Goal: Use online tool/utility: Utilize a website feature to perform a specific function

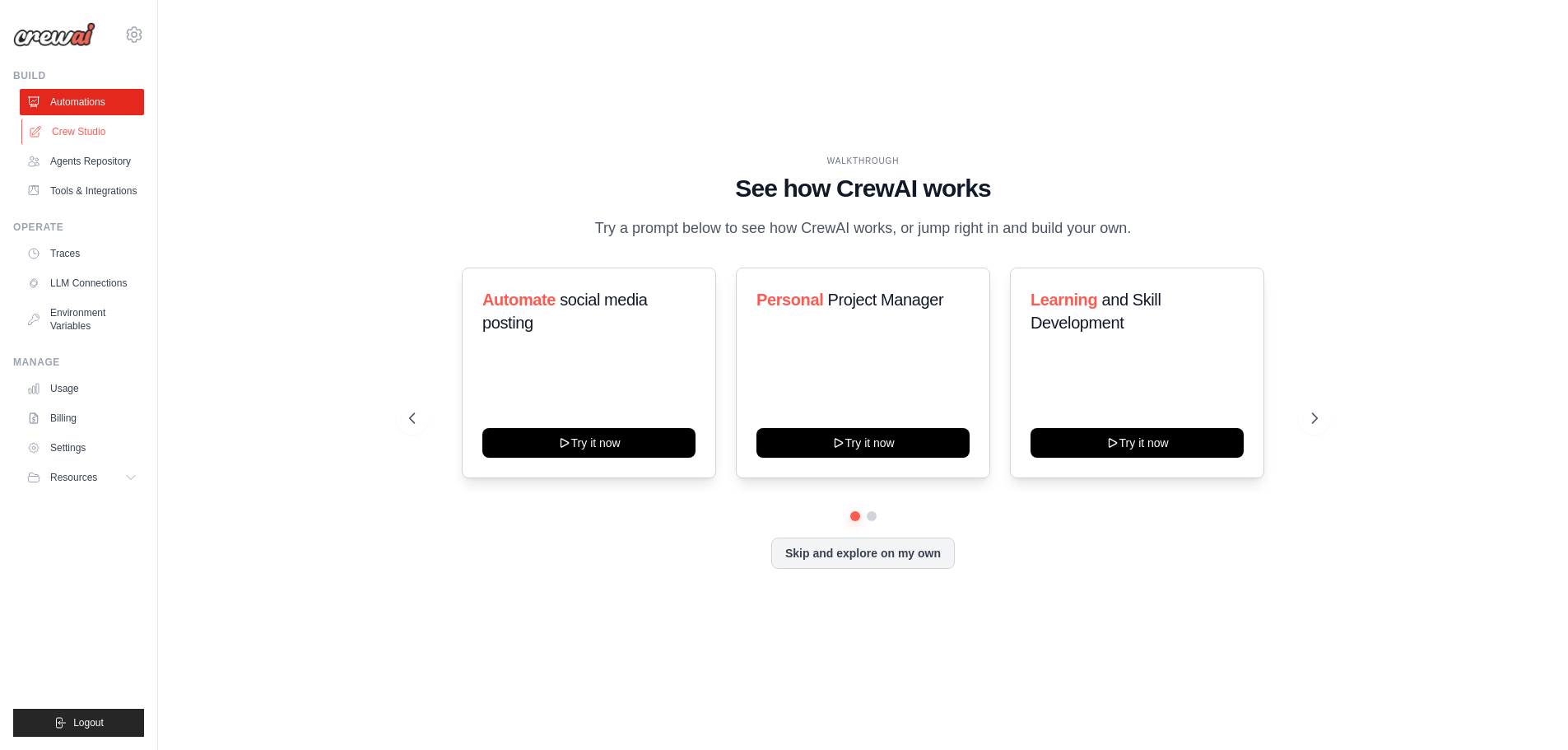
click at [74, 128] on link "Crew Studio" at bounding box center [84, 131] width 125 height 26
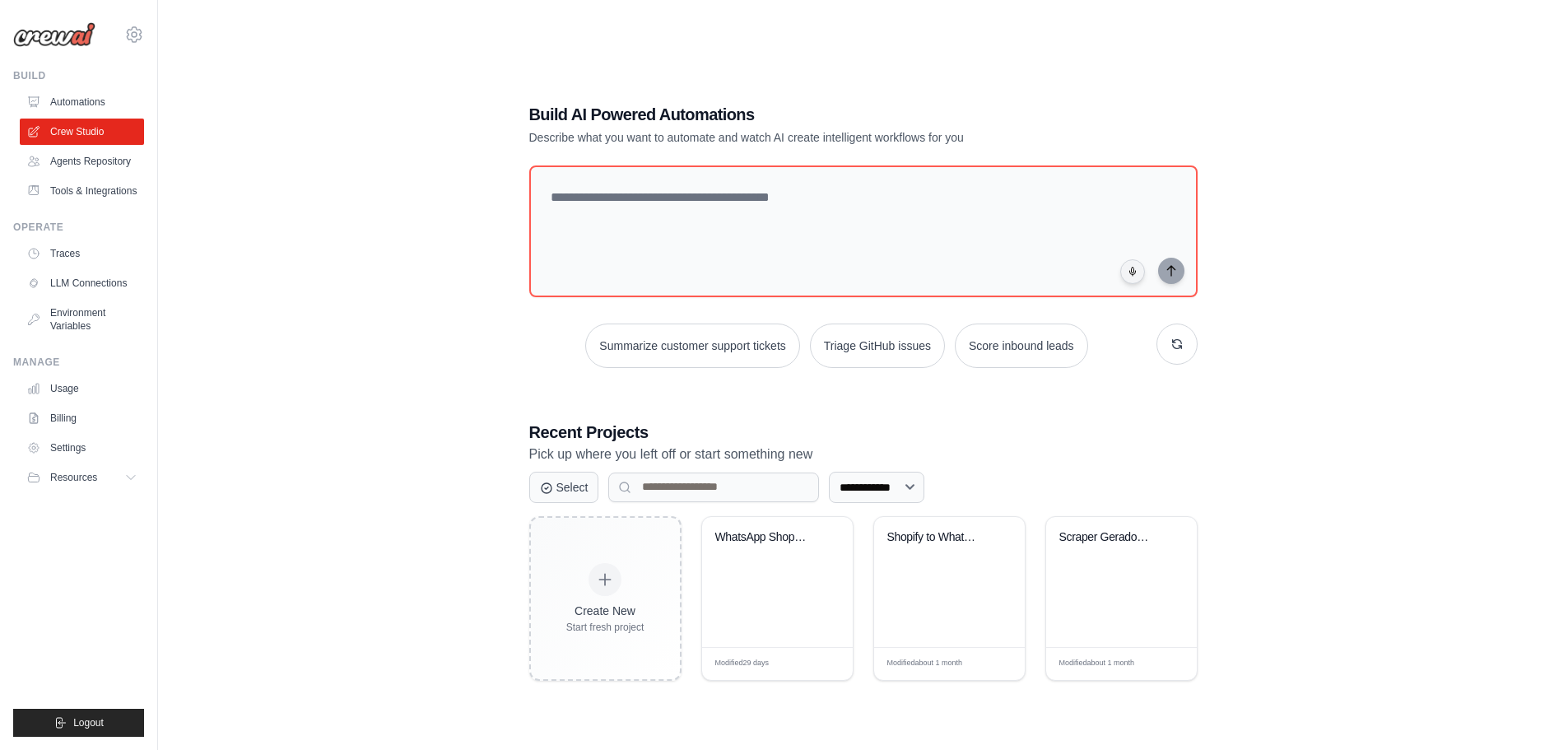
scroll to position [40, 0]
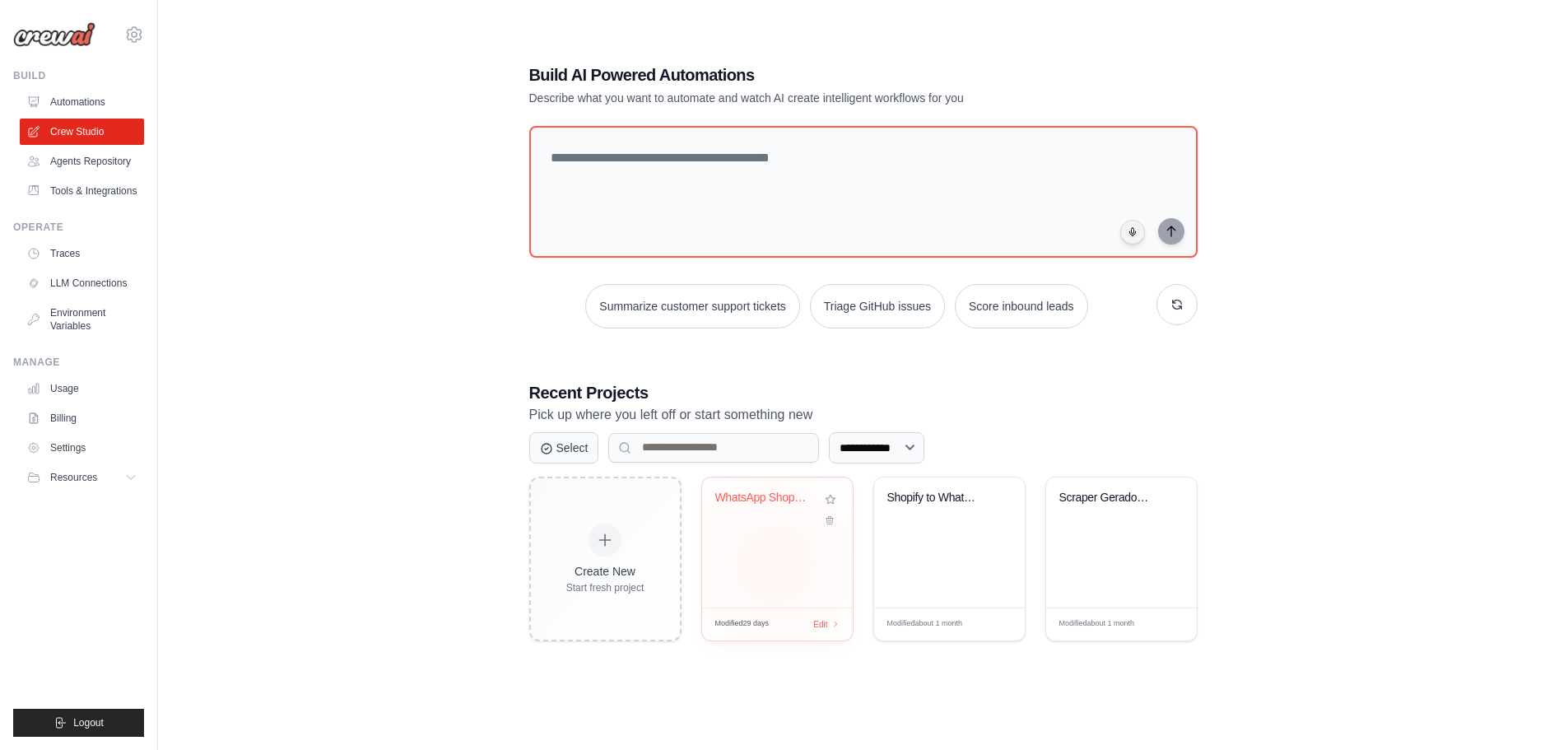
click at [774, 564] on div "WhatsApp Shopify Order Notification..." at bounding box center [777, 543] width 151 height 130
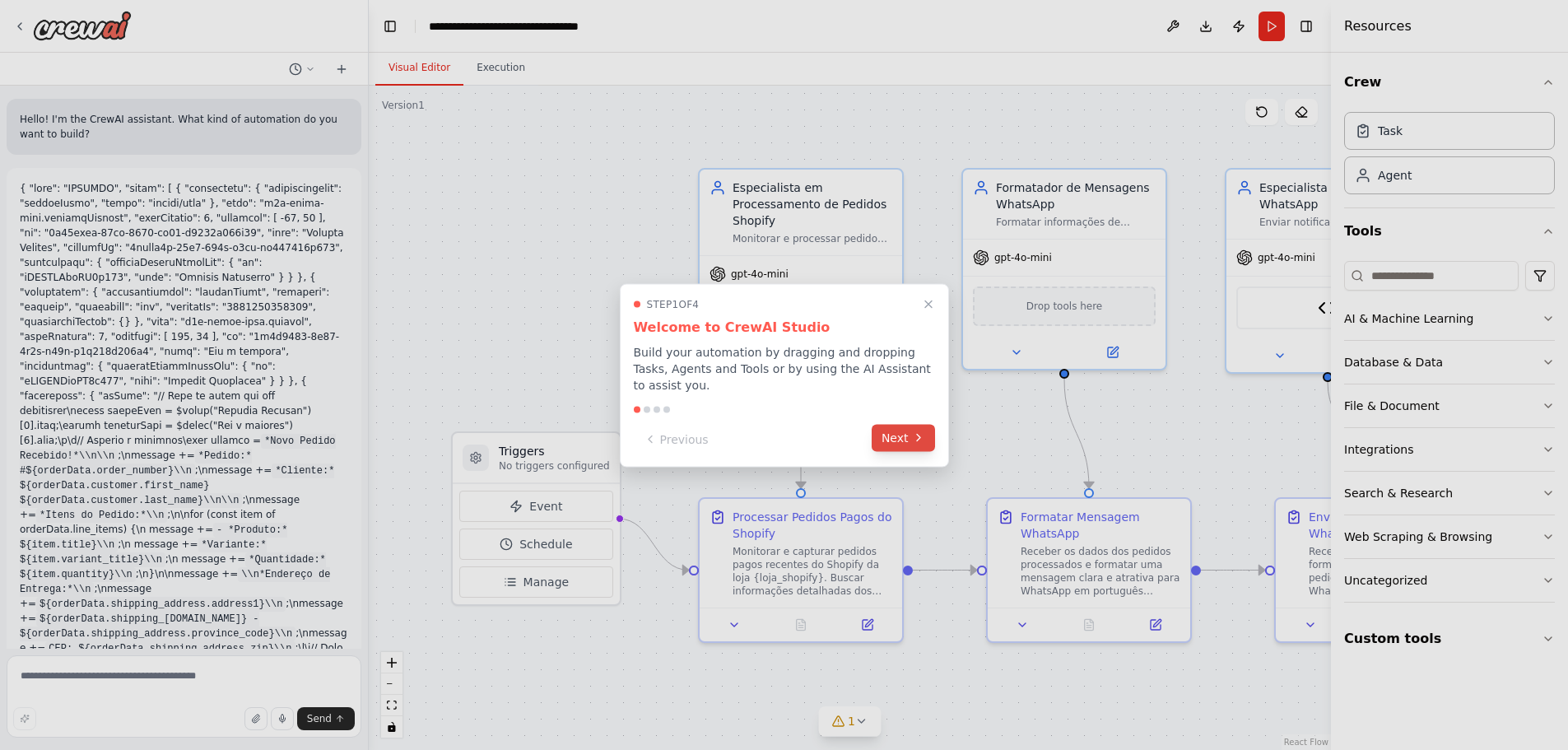
scroll to position [4746, 0]
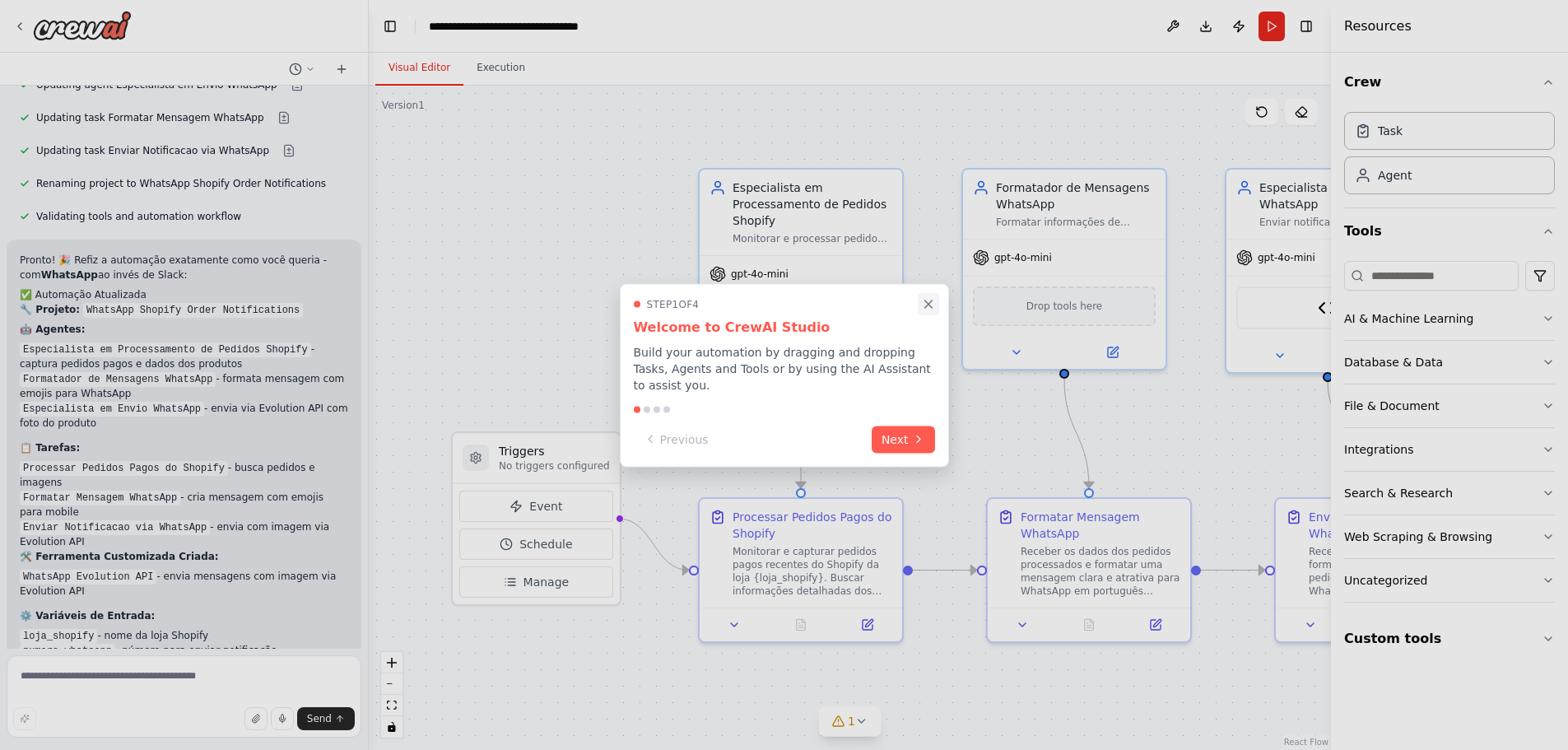
click at [931, 308] on icon "Close walkthrough" at bounding box center [928, 304] width 15 height 15
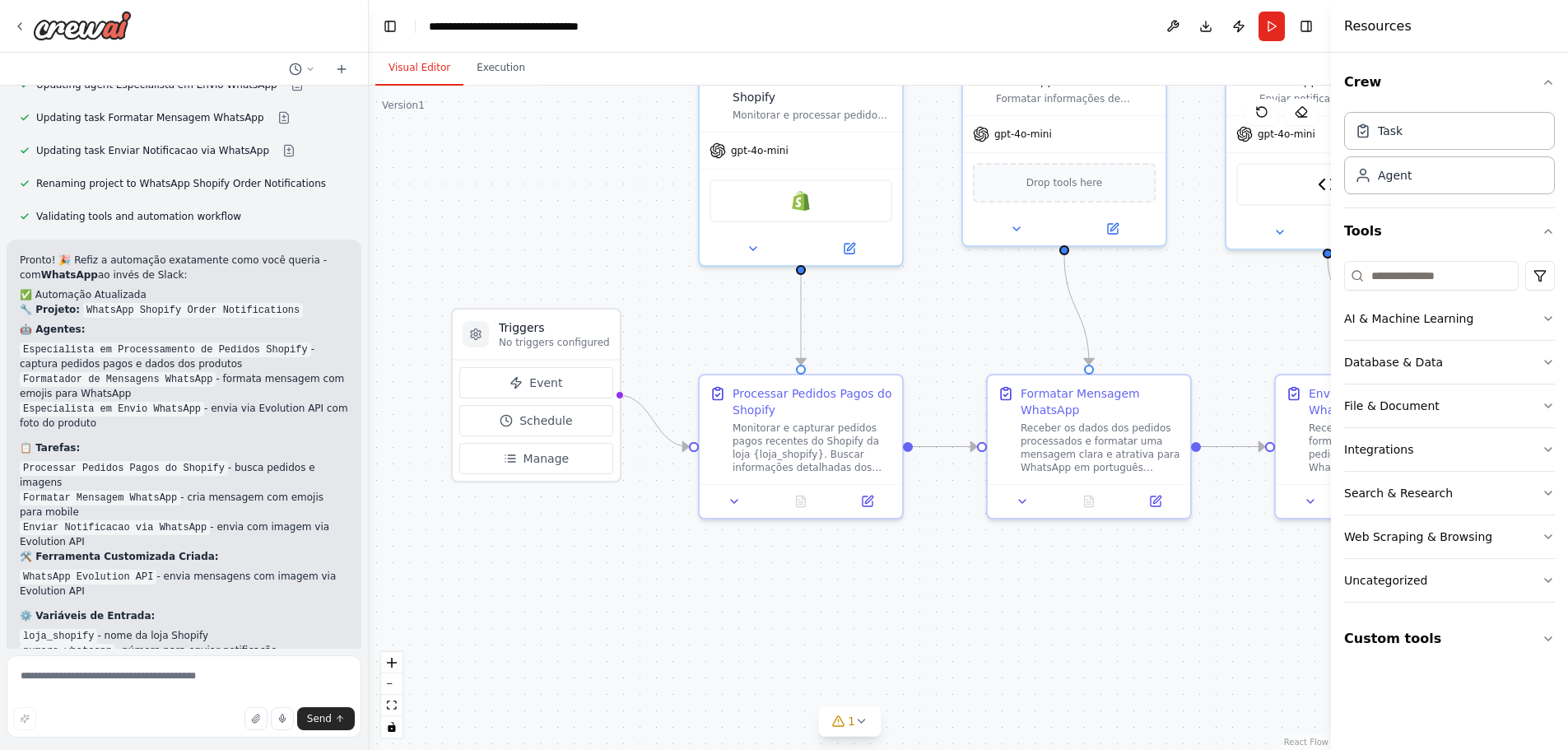
click at [649, 525] on div ".deletable-edge-delete-btn { width: 20px; height: 20px; border: 0px solid #ffff…" at bounding box center [849, 417] width 962 height 664
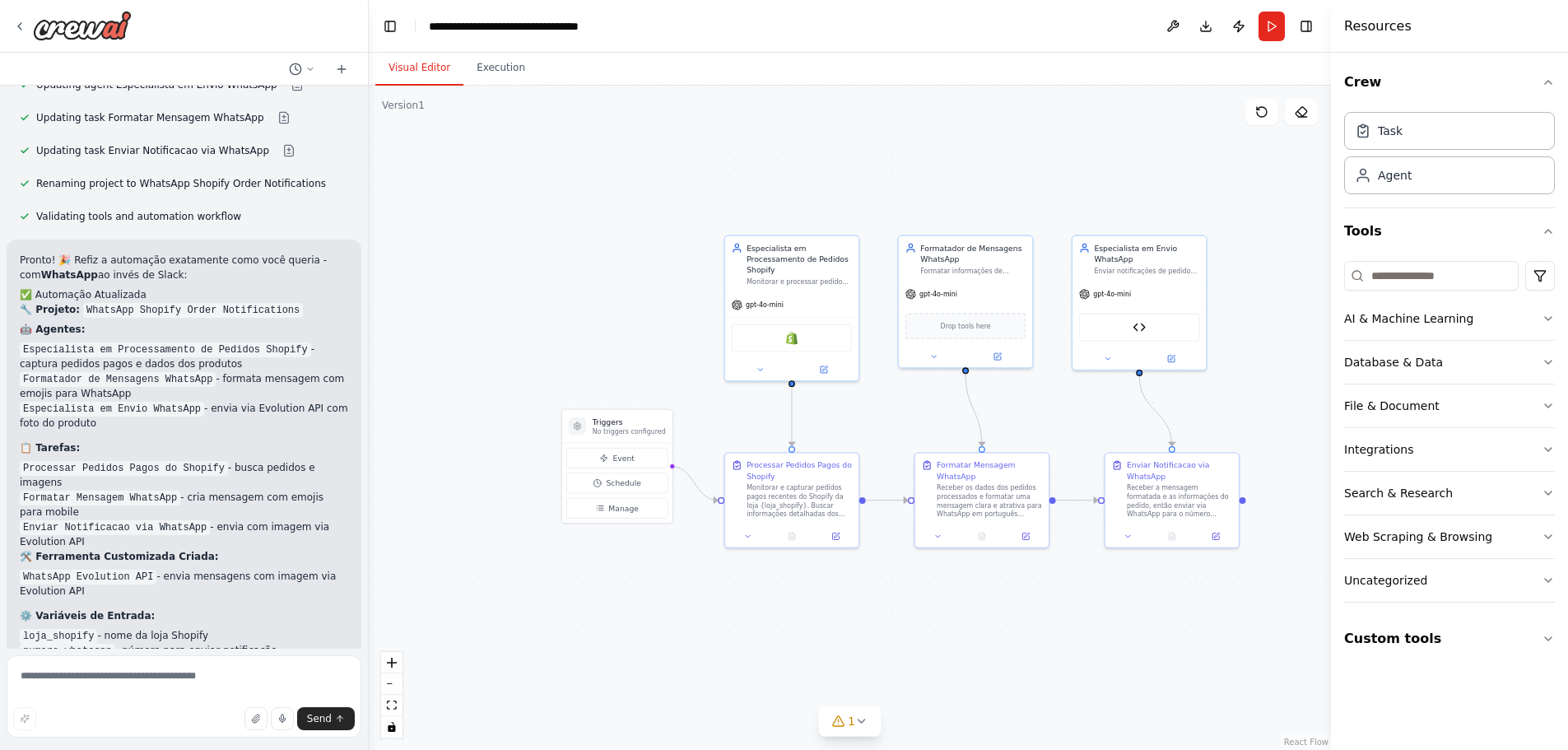
drag, startPoint x: 1086, startPoint y: 611, endPoint x: 977, endPoint y: 610, distance: 109.0
click at [977, 610] on div ".deletable-edge-delete-btn { width: 20px; height: 20px; border: 0px solid #ffff…" at bounding box center [849, 417] width 962 height 664
click at [1545, 83] on icon "button" at bounding box center [1549, 83] width 14 height 14
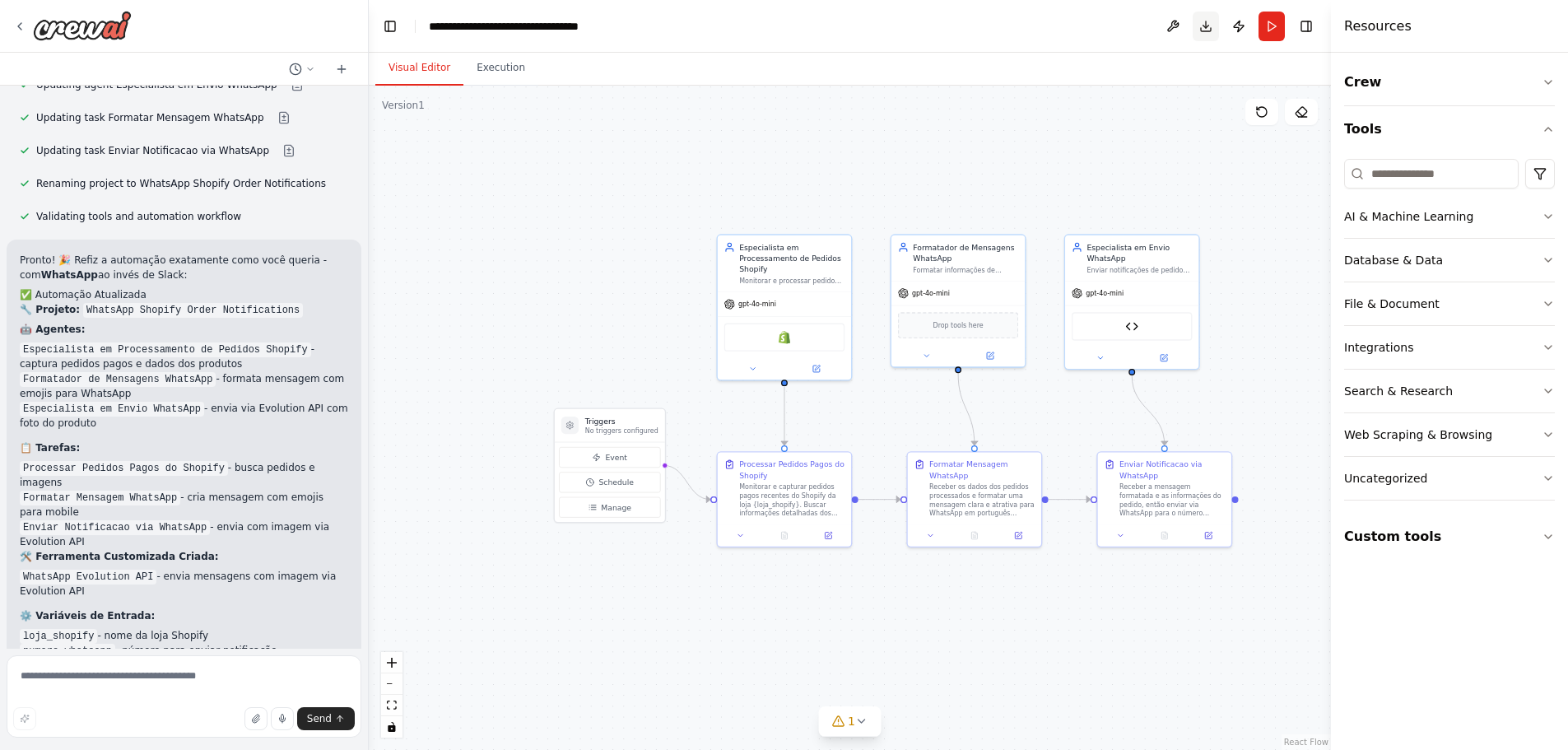
click at [1206, 32] on button "Download" at bounding box center [1205, 26] width 26 height 29
click at [886, 161] on div ".deletable-edge-delete-btn { width: 20px; height: 20px; border: 0px solid #ffff…" at bounding box center [849, 417] width 962 height 664
click at [1202, 33] on button "Download" at bounding box center [1205, 26] width 26 height 29
